Goal: Information Seeking & Learning: Check status

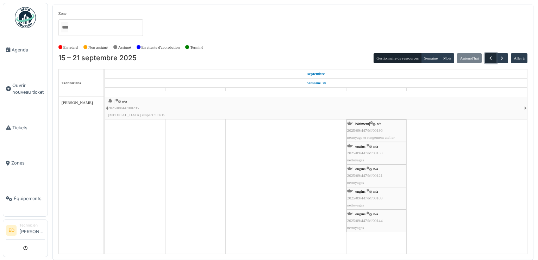
click at [492, 56] on span "button" at bounding box center [491, 58] width 6 height 6
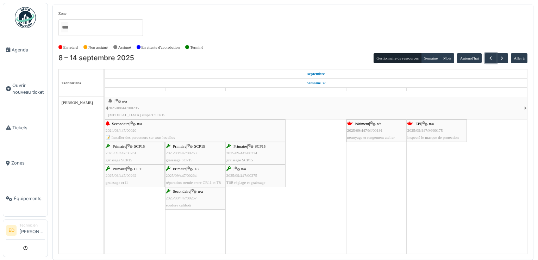
click at [387, 134] on div "bâtiment | n/a 2025/09/447/M/00191 nettoyage et rangement atelier" at bounding box center [376, 130] width 58 height 20
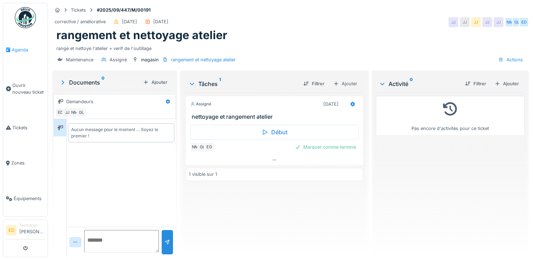
click at [15, 54] on link "Agenda" at bounding box center [25, 50] width 44 height 36
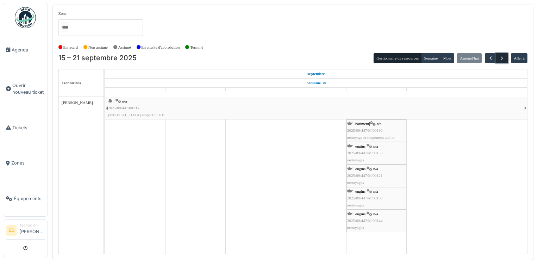
click at [503, 60] on span "button" at bounding box center [502, 58] width 6 height 6
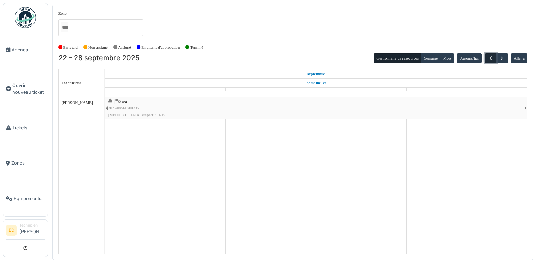
click at [486, 59] on button "button" at bounding box center [491, 58] width 12 height 10
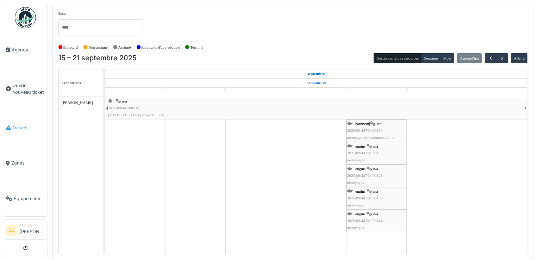
click at [13, 124] on span "Tickets" at bounding box center [28, 127] width 32 height 7
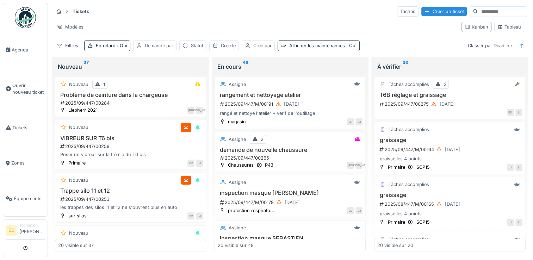
click at [161, 48] on div "Demandé par" at bounding box center [159, 45] width 29 height 7
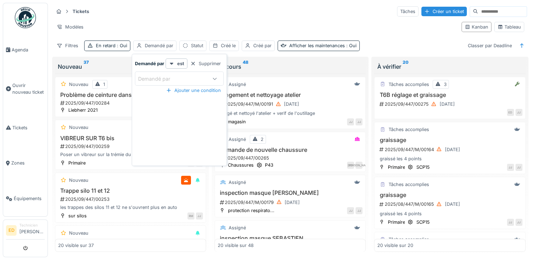
click at [172, 82] on div "Demandé par" at bounding box center [179, 79] width 89 height 14
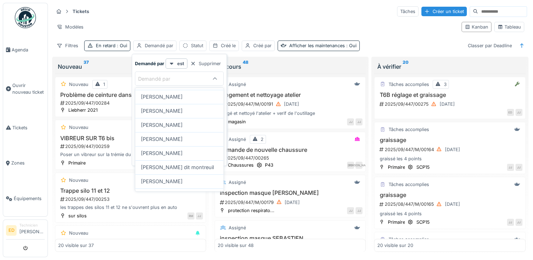
scroll to position [56, 0]
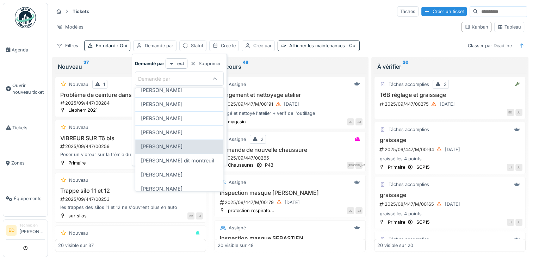
click at [197, 149] on div "Guillaume Lunel" at bounding box center [179, 147] width 77 height 8
type input "*****"
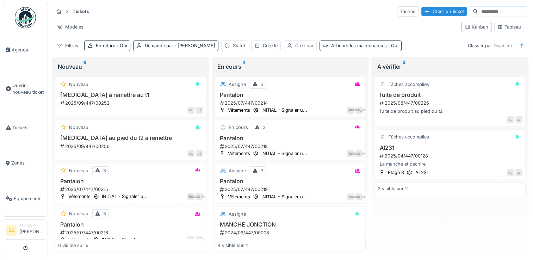
click at [113, 52] on div "Tickets Tâches Créer un ticket Modèles Kanban Tableau Filtres En retard : Oui D…" at bounding box center [290, 28] width 479 height 51
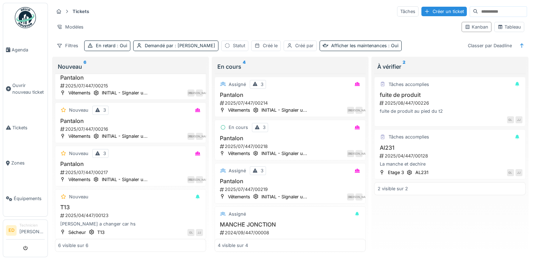
scroll to position [105, 0]
click at [497, 25] on div "Tableau" at bounding box center [509, 27] width 24 height 7
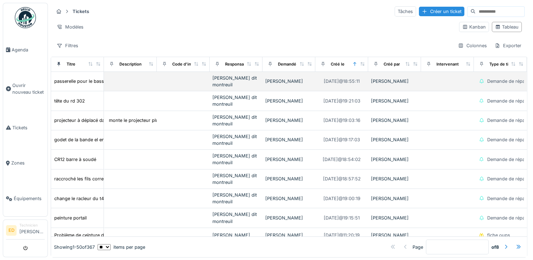
click at [197, 89] on td at bounding box center [183, 81] width 53 height 19
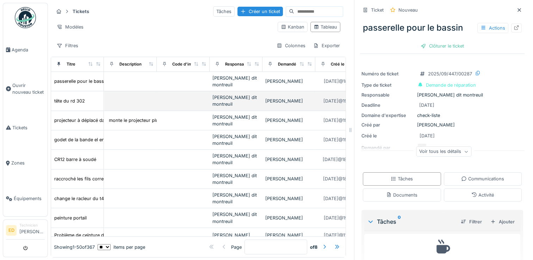
click at [190, 103] on td at bounding box center [183, 100] width 53 height 19
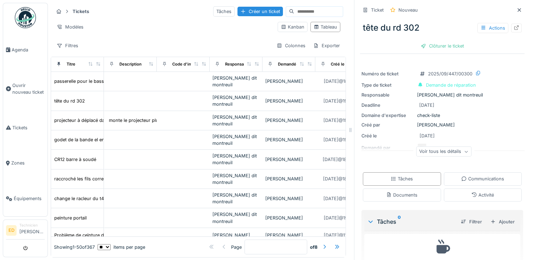
click at [417, 153] on div "Voir tous les détails" at bounding box center [443, 152] width 55 height 10
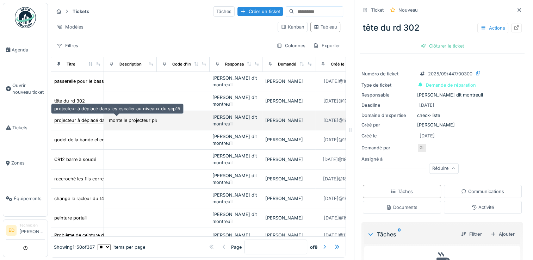
click at [86, 123] on div "projecteur à déplacé dans les escalier au niveaux du scp15" at bounding box center [117, 120] width 126 height 7
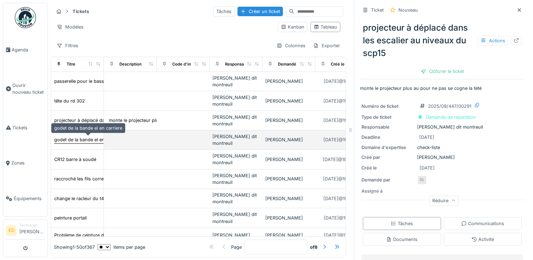
click at [82, 140] on div "godet de la bande el en carriere" at bounding box center [88, 139] width 68 height 7
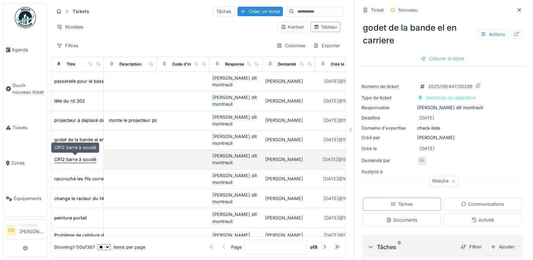
click at [80, 159] on div "CR12 barre à soudé" at bounding box center [75, 159] width 42 height 7
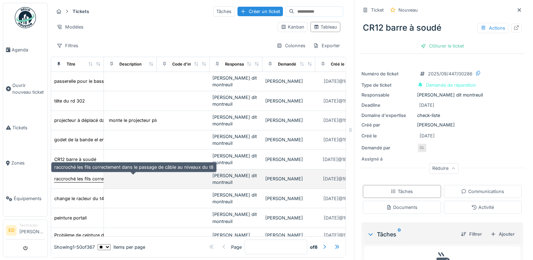
click at [60, 180] on div "raccroché les fils correctement dans le passage de câble au niveaux du t8" at bounding box center [133, 178] width 159 height 7
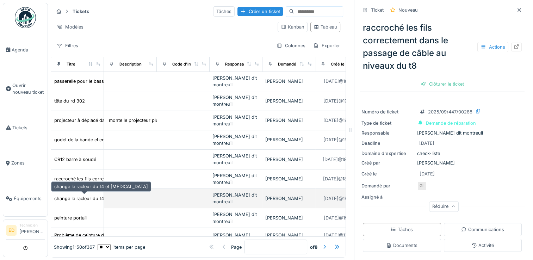
click at [83, 195] on div "change le racleur du t4 et t3" at bounding box center [101, 198] width 94 height 7
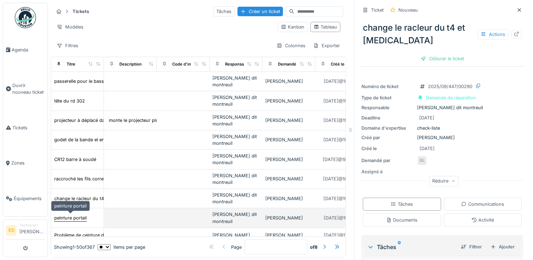
click at [80, 216] on div "peinture portail" at bounding box center [70, 218] width 32 height 7
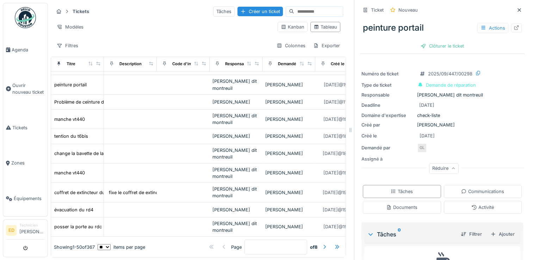
scroll to position [155, 0]
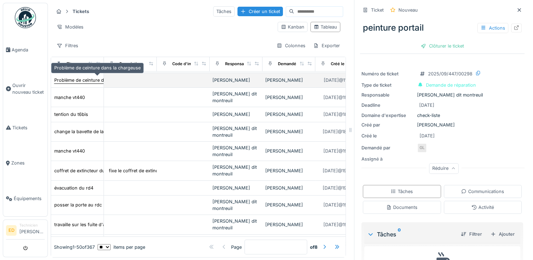
click at [77, 80] on div "Problème de ceinture dans la chargeuse" at bounding box center [97, 80] width 86 height 7
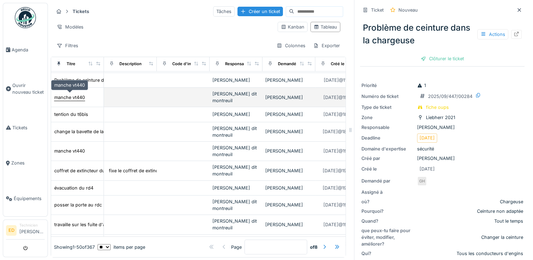
click at [71, 97] on div "manche vt440" at bounding box center [69, 97] width 31 height 7
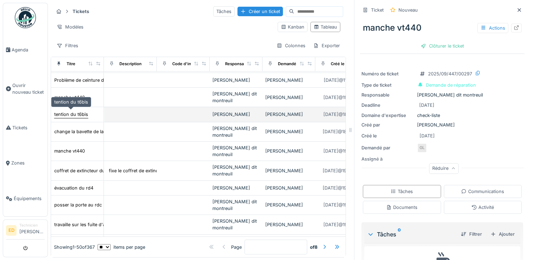
click at [71, 115] on div "tention du t6bis" at bounding box center [71, 114] width 34 height 7
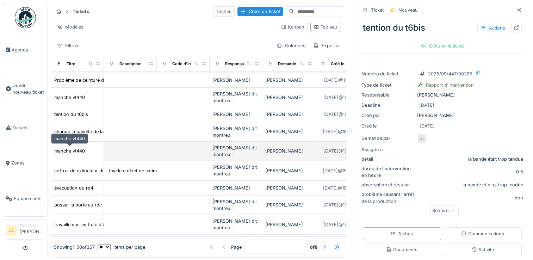
click at [73, 151] on div "manche vt440" at bounding box center [69, 151] width 31 height 7
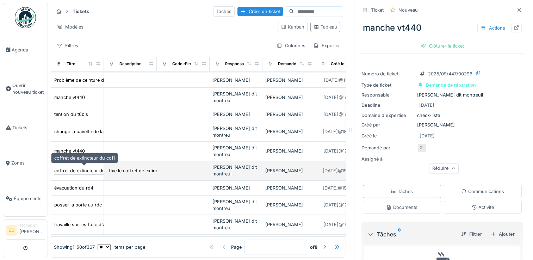
click at [71, 171] on div "coffret de extincteur du cc11" at bounding box center [84, 170] width 61 height 7
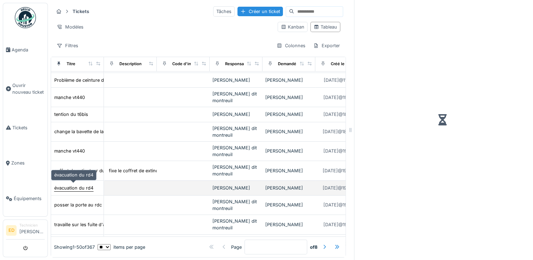
click at [77, 188] on div "évacuation du rd4" at bounding box center [73, 188] width 39 height 7
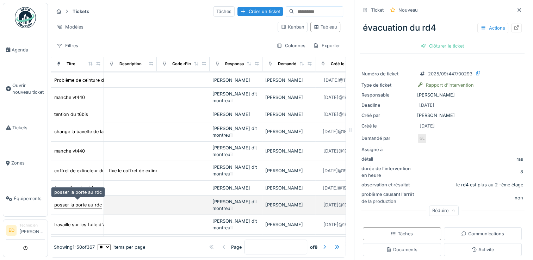
click at [83, 202] on div "posser la porte au rdc" at bounding box center [78, 204] width 48 height 7
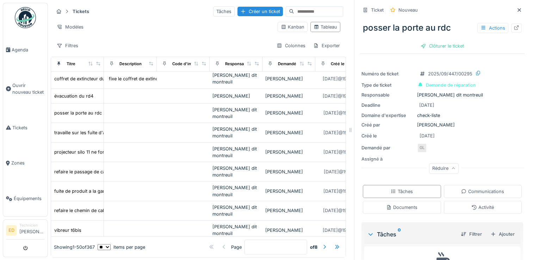
scroll to position [254, 0]
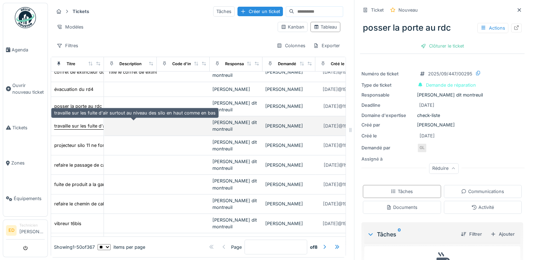
click at [83, 125] on div "travaille sur les fuite d'air surtout au niveau des silo en haut comme en bas" at bounding box center [134, 126] width 161 height 7
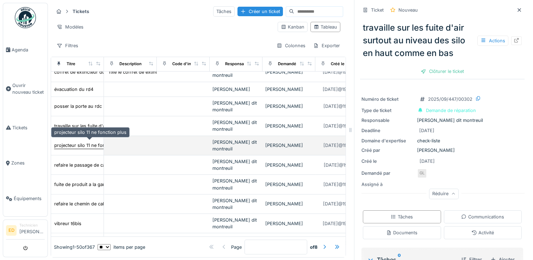
click at [73, 143] on div "projecteur silo 11 ne fonction plus" at bounding box center [90, 145] width 72 height 7
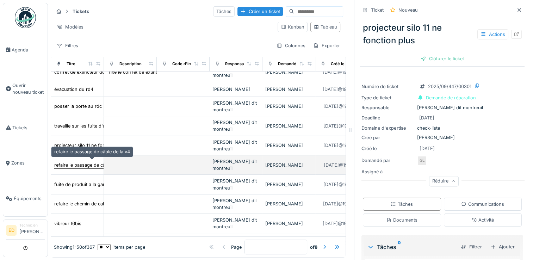
click at [73, 163] on div "refaire le passage de câble de la v4" at bounding box center [92, 165] width 76 height 7
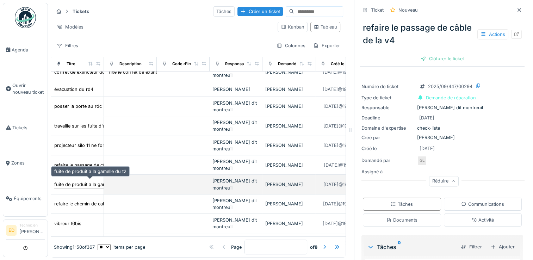
click at [70, 181] on div "fuite de produit a la gamelle du t2" at bounding box center [90, 184] width 72 height 7
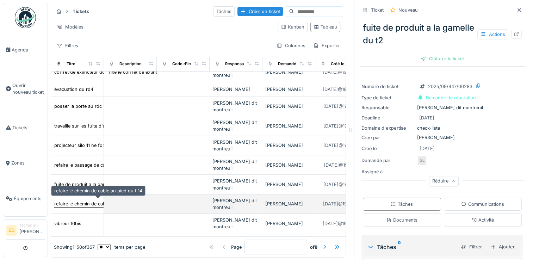
click at [70, 201] on div "refaire le chemin de cable au pied du t 14" at bounding box center [98, 203] width 88 height 7
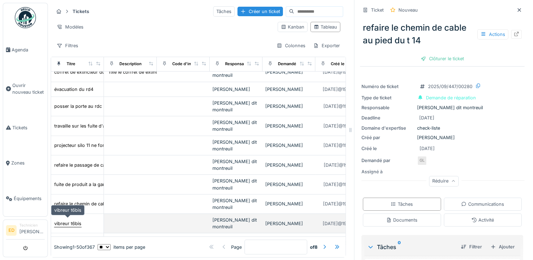
click at [73, 221] on div "vibreur t6bis" at bounding box center [67, 223] width 27 height 7
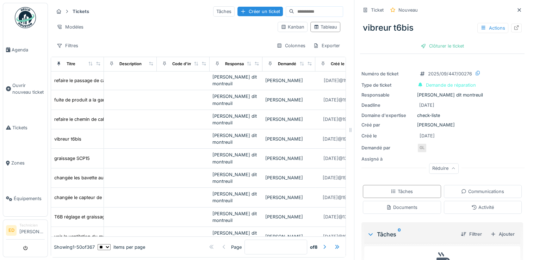
scroll to position [366, 0]
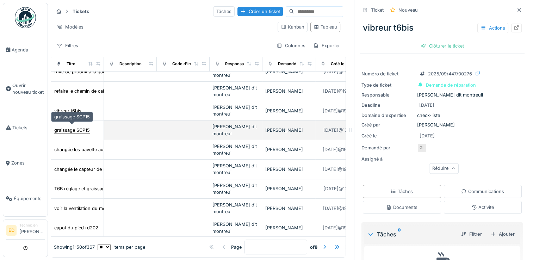
click at [74, 127] on div "graissage SCP15" at bounding box center [72, 130] width 36 height 7
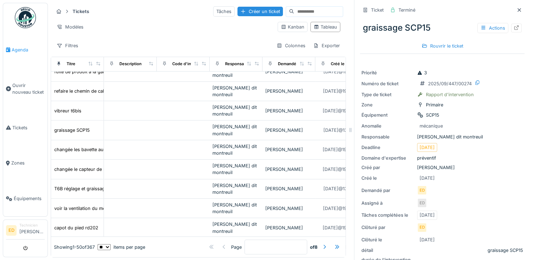
click at [13, 56] on link "Agenda" at bounding box center [25, 50] width 44 height 36
